Goal: Navigation & Orientation: Go to known website

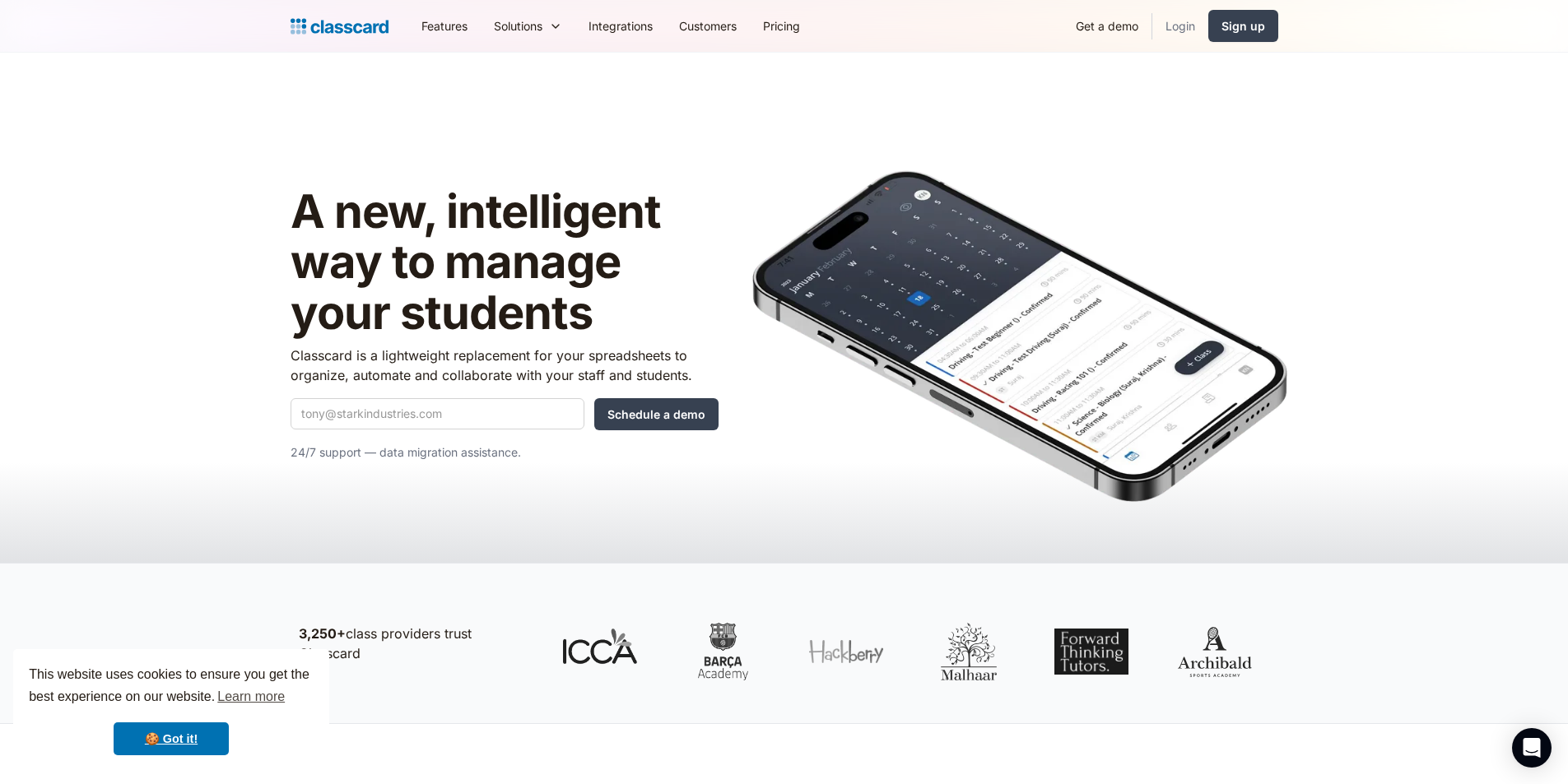
click at [1171, 23] on link "Login" at bounding box center [1181, 25] width 56 height 37
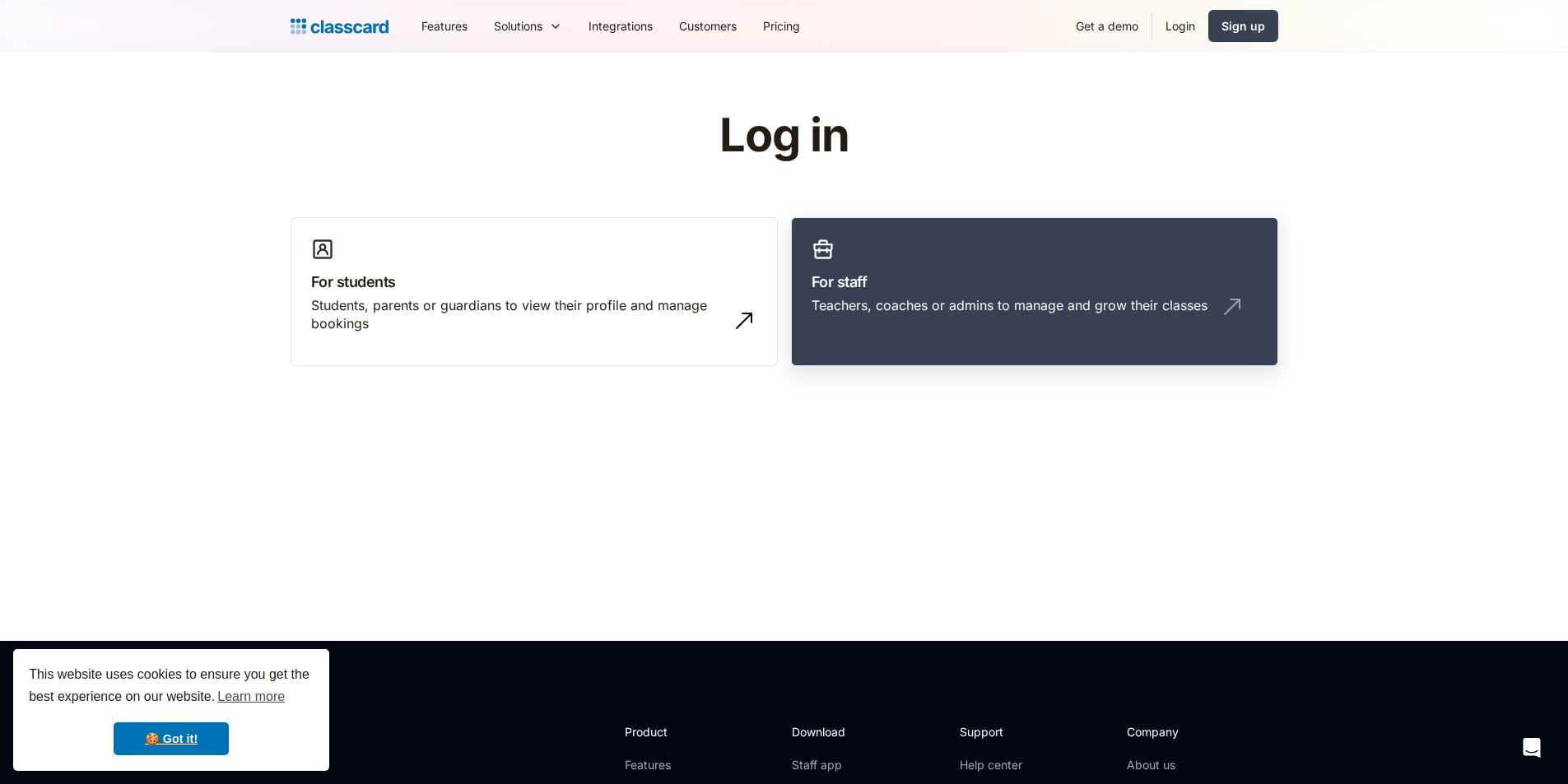
drag, startPoint x: 992, startPoint y: 270, endPoint x: 965, endPoint y: 351, distance: 85.4
click at [992, 269] on link "For staff Teachers, coaches or admins to manage and grow their classes" at bounding box center [1034, 291] width 487 height 149
